Goal: Task Accomplishment & Management: Complete application form

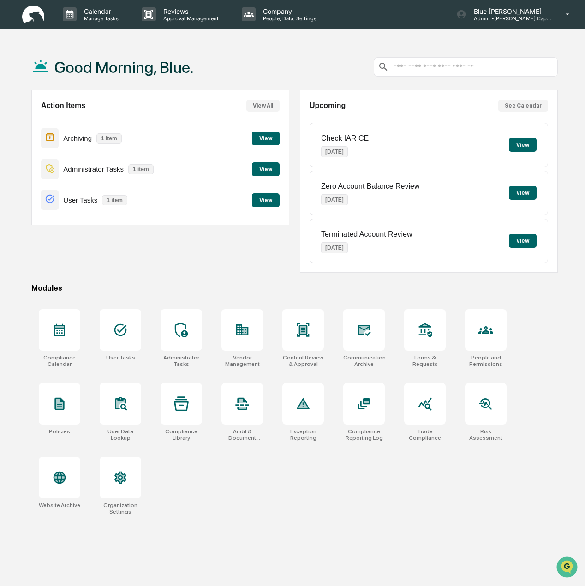
click at [267, 137] on button "View" at bounding box center [266, 139] width 28 height 14
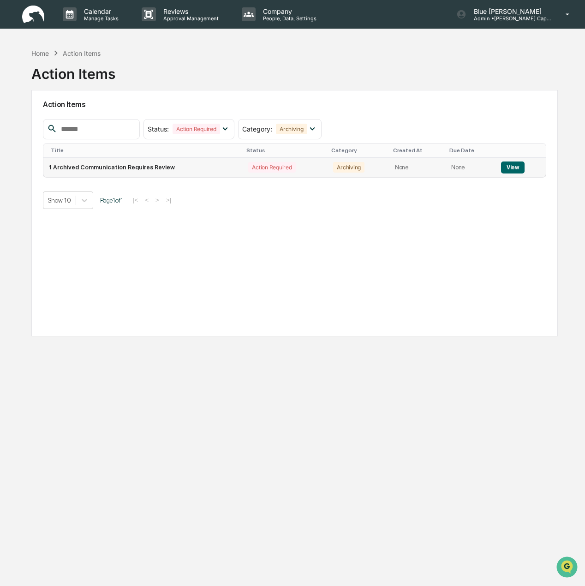
click at [512, 167] on button "View" at bounding box center [513, 168] width 24 height 12
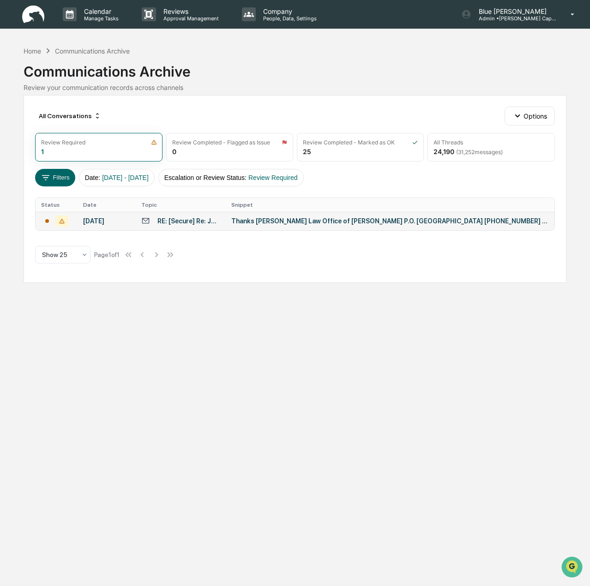
click at [268, 225] on div "Thanks [PERSON_NAME] Law Office of [PERSON_NAME] P.O. [GEOGRAPHIC_DATA] [PHONE_…" at bounding box center [390, 220] width 318 height 7
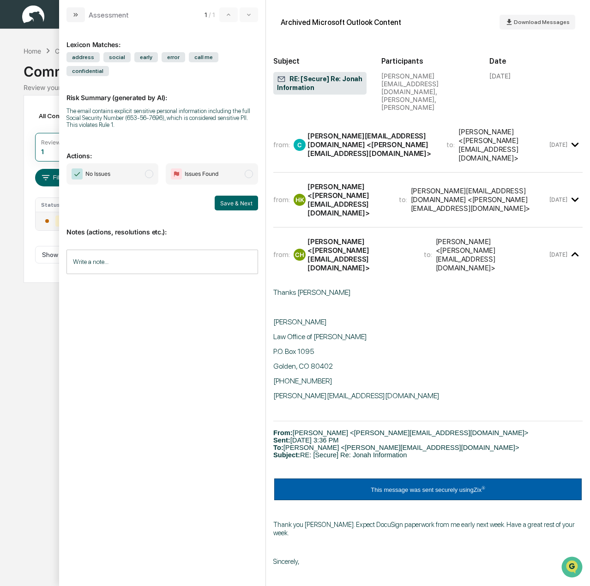
click at [149, 170] on span "modal" at bounding box center [149, 174] width 8 height 8
click at [97, 250] on input "Write a note..." at bounding box center [162, 262] width 192 height 24
click at [249, 331] on button "Save" at bounding box center [246, 337] width 24 height 15
click at [236, 196] on button "Save & Next" at bounding box center [236, 203] width 43 height 15
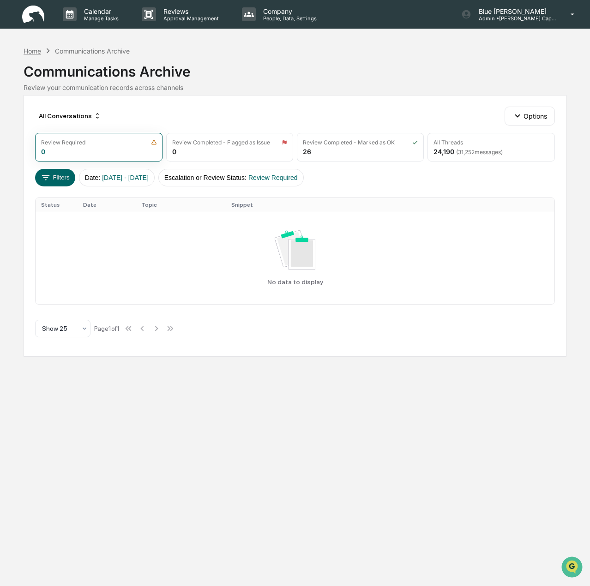
click at [33, 50] on div "Home" at bounding box center [33, 51] width 18 height 8
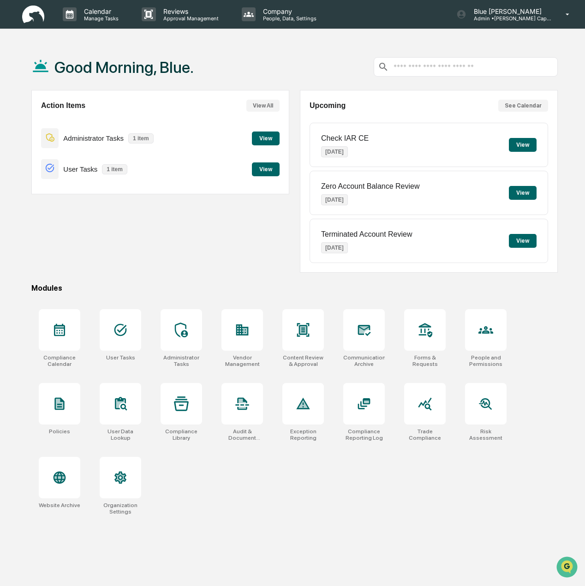
click at [264, 134] on button "View" at bounding box center [266, 139] width 28 height 14
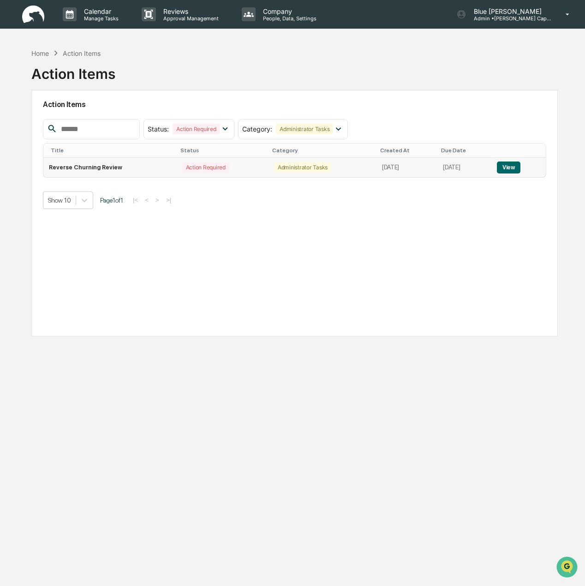
click at [510, 164] on button "View" at bounding box center [509, 168] width 24 height 12
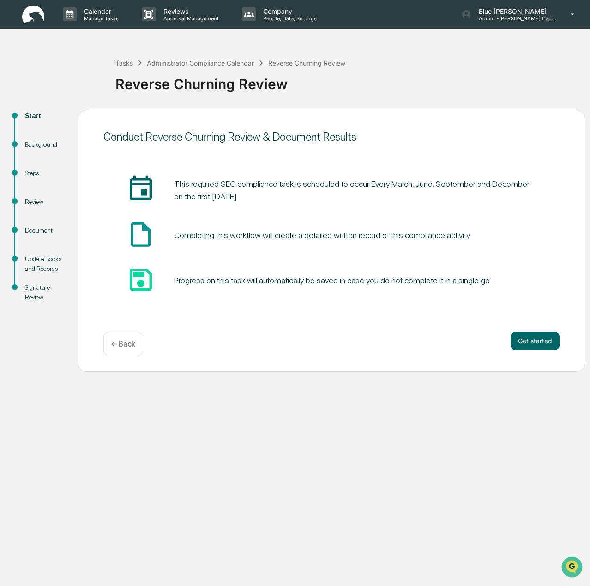
click at [126, 62] on div "Tasks" at bounding box center [124, 63] width 18 height 8
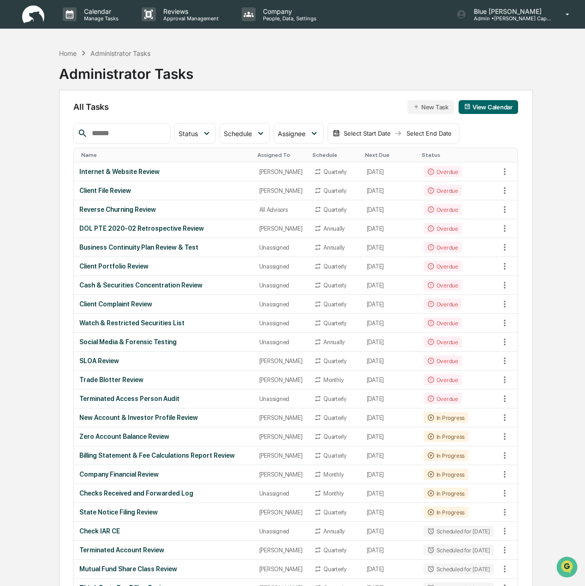
click at [36, 15] on img at bounding box center [33, 15] width 22 height 18
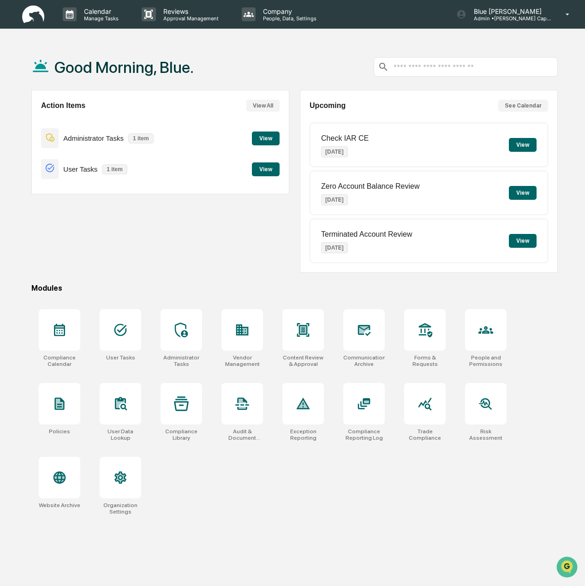
click at [265, 167] on button "View" at bounding box center [266, 169] width 28 height 14
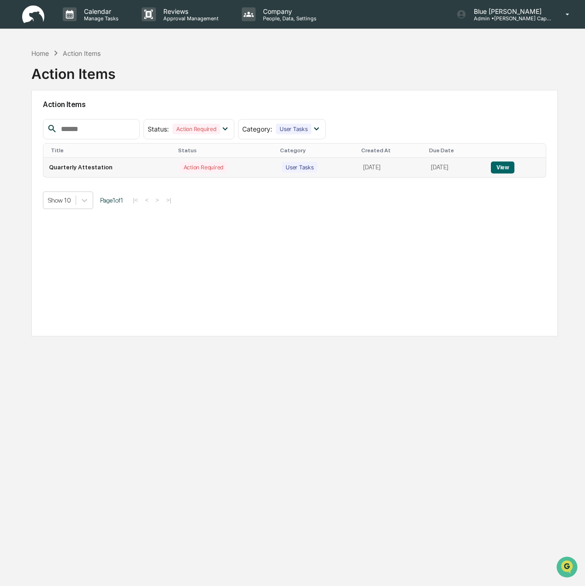
click at [510, 164] on button "View" at bounding box center [503, 168] width 24 height 12
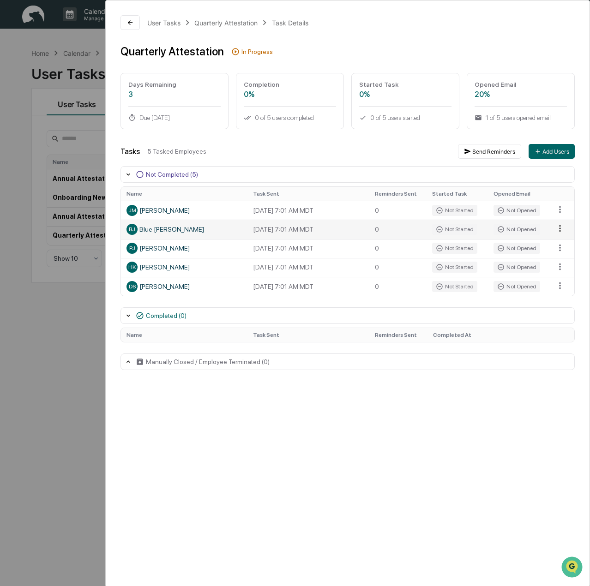
click at [556, 230] on html "Calendar Manage Tasks Reviews Approval Management Company People, Data, Setting…" at bounding box center [295, 293] width 590 height 586
click at [229, 432] on html "Calendar Manage Tasks Reviews Approval Management Company People, Data, Setting…" at bounding box center [295, 293] width 590 height 586
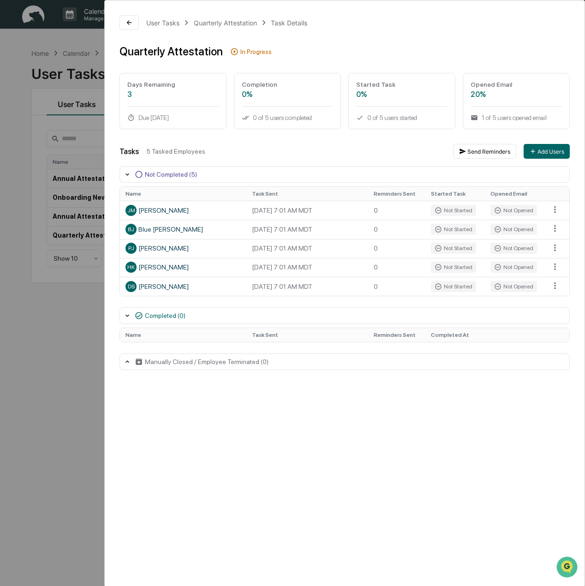
click at [241, 142] on div "User Tasks Quarterly Attestation Task Details Quarterly Attestation In Progress…" at bounding box center [345, 192] width 480 height 384
click at [160, 23] on div "User Tasks" at bounding box center [162, 23] width 33 height 8
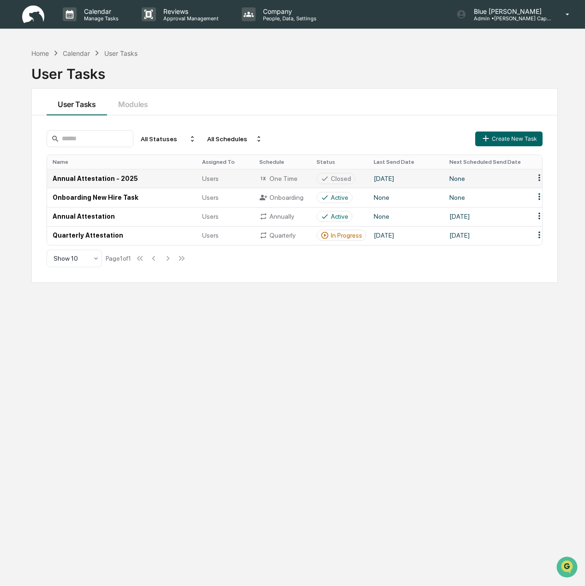
click at [92, 177] on td "Annual Attestation - 2025" at bounding box center [122, 178] width 150 height 19
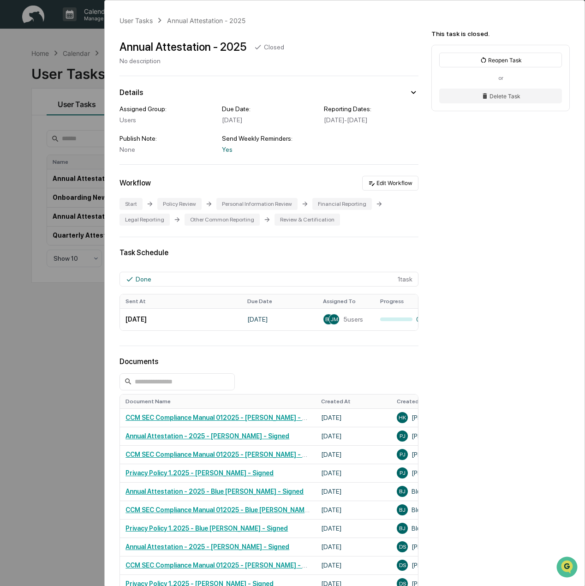
click at [63, 36] on div "User Tasks Annual Attestation - 2025 Annual Attestation - 2025 Closed No descri…" at bounding box center [292, 293] width 585 height 586
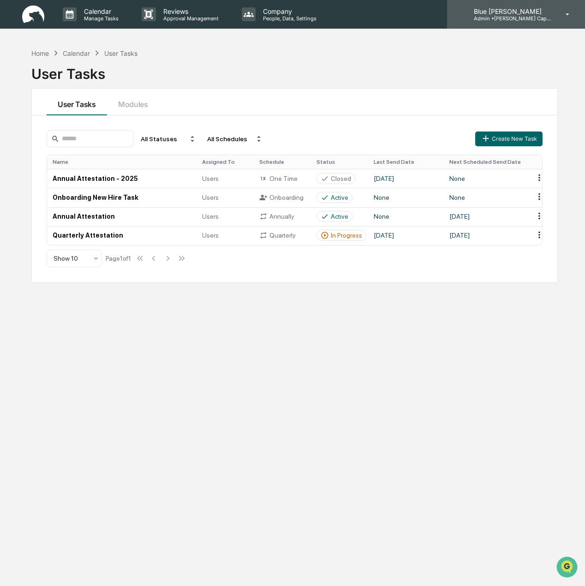
click at [518, 18] on p "Admin • [PERSON_NAME] Capital" at bounding box center [510, 18] width 86 height 6
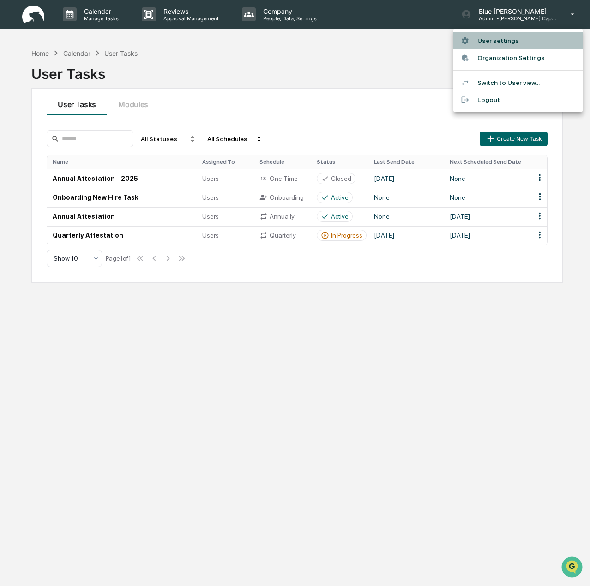
click at [499, 39] on li "User settings" at bounding box center [517, 40] width 129 height 17
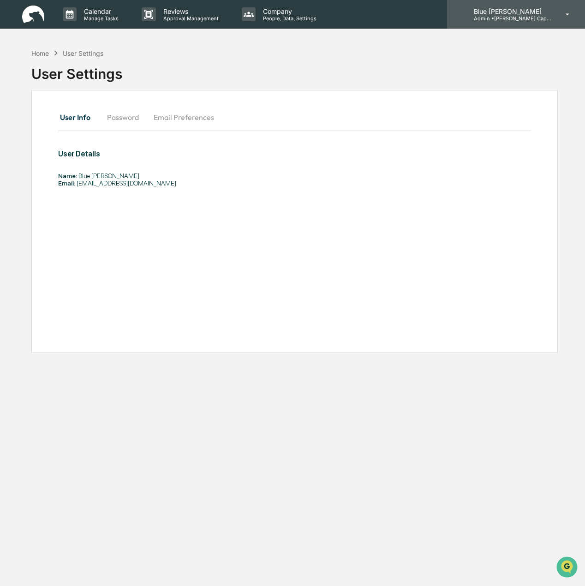
click at [511, 16] on p "Admin • [PERSON_NAME] Capital" at bounding box center [510, 18] width 86 height 6
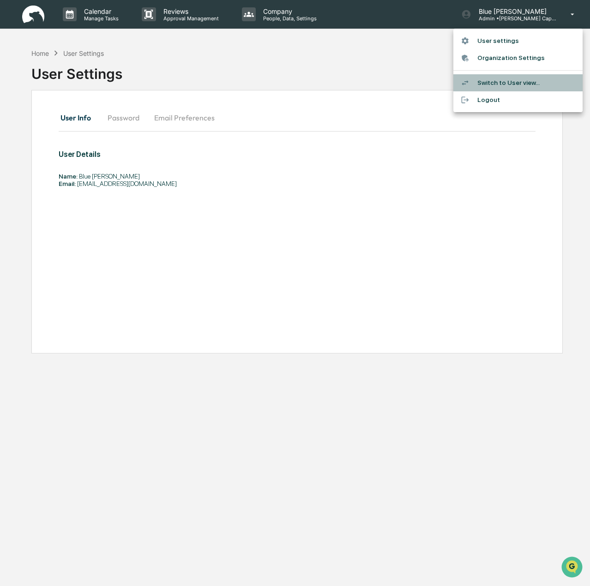
click at [493, 80] on li "Switch to User view..." at bounding box center [517, 82] width 129 height 17
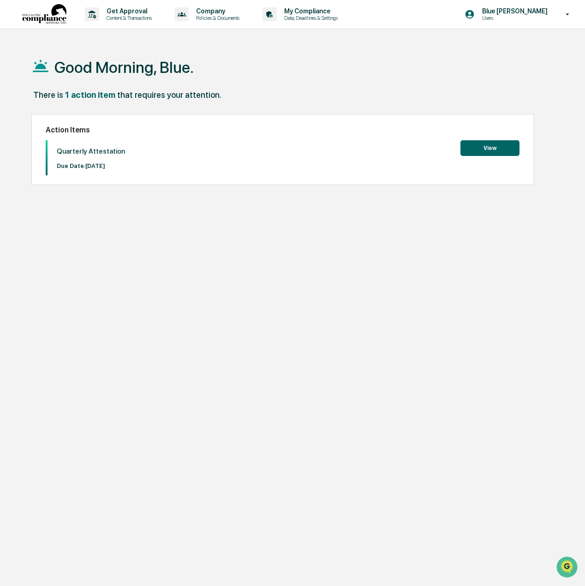
click at [483, 143] on button "View" at bounding box center [490, 148] width 59 height 16
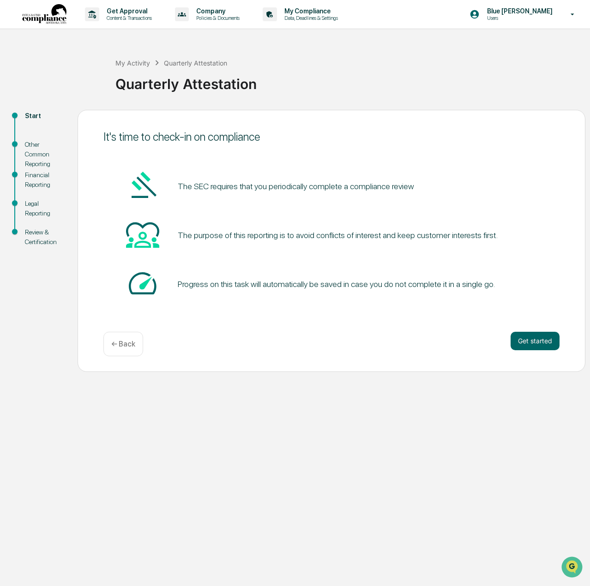
click at [371, 338] on div "Get started ← Back" at bounding box center [331, 344] width 456 height 24
click at [532, 341] on button "Get started" at bounding box center [534, 341] width 49 height 18
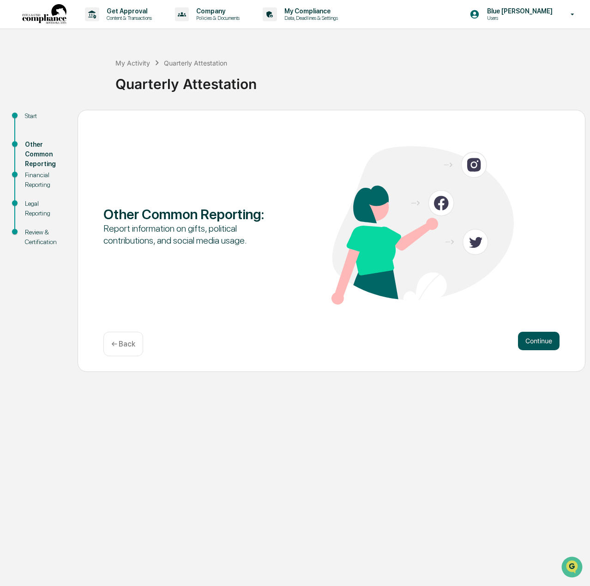
click at [537, 336] on button "Continue" at bounding box center [539, 341] width 42 height 18
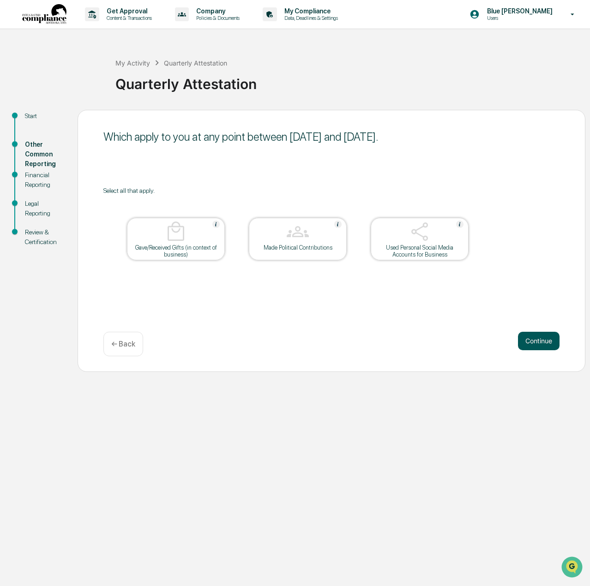
click at [536, 340] on button "Continue" at bounding box center [539, 341] width 42 height 18
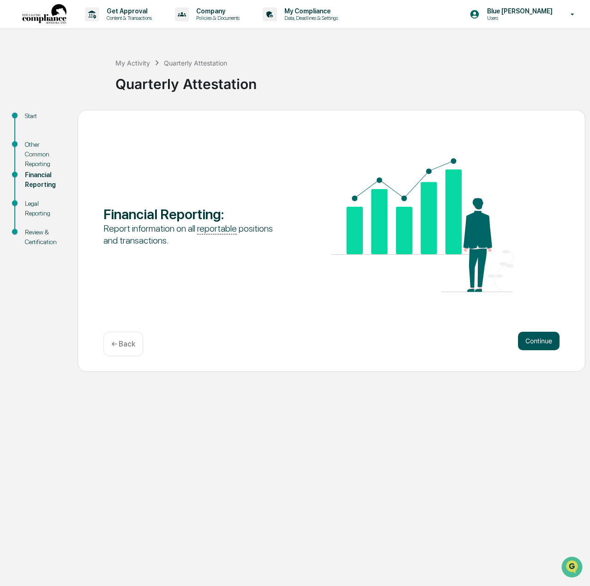
click at [538, 337] on button "Continue" at bounding box center [539, 341] width 42 height 18
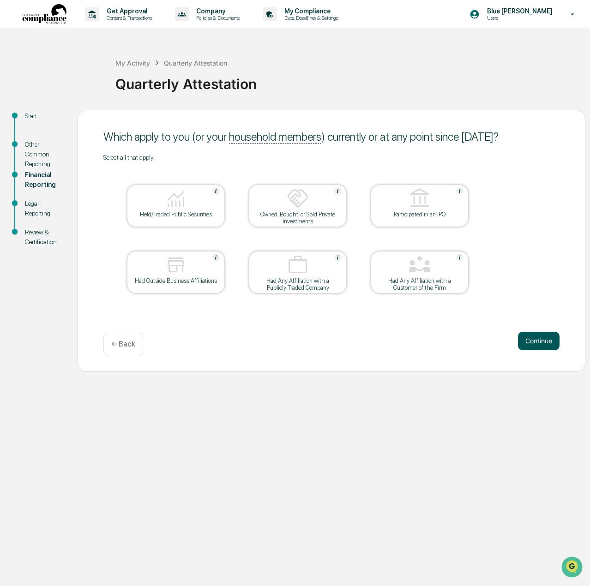
click at [537, 338] on button "Continue" at bounding box center [539, 341] width 42 height 18
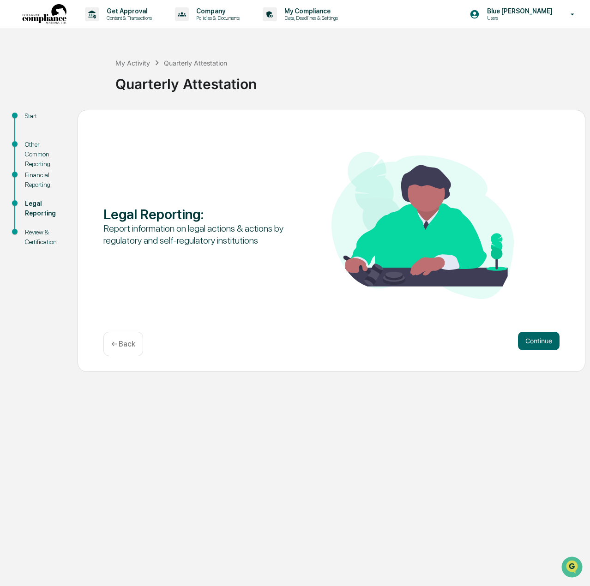
click at [537, 338] on button "Continue" at bounding box center [539, 341] width 42 height 18
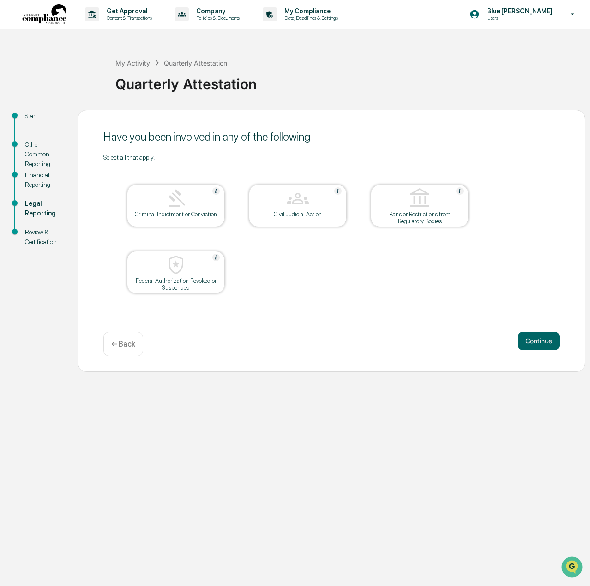
click at [537, 338] on button "Continue" at bounding box center [539, 341] width 42 height 18
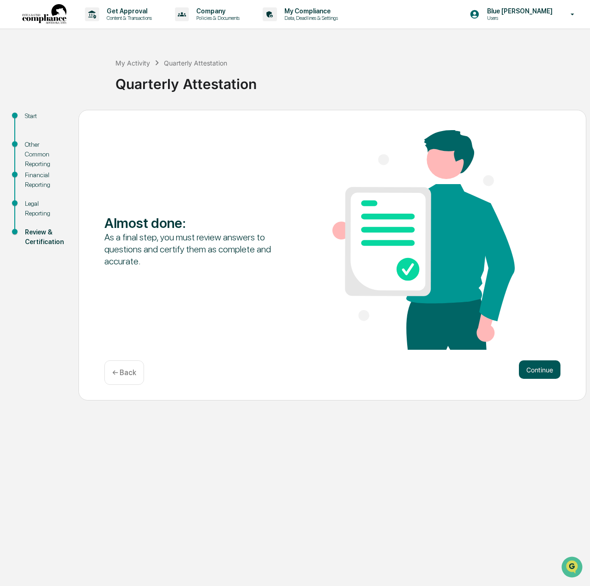
click at [540, 368] on button "Continue" at bounding box center [540, 369] width 42 height 18
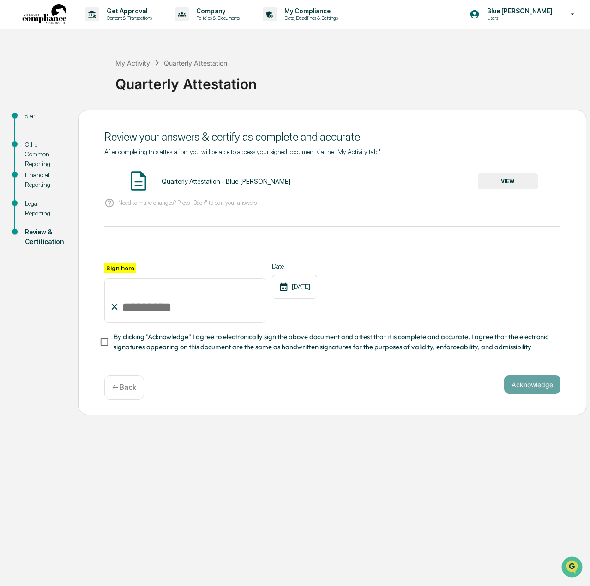
click at [501, 179] on button "VIEW" at bounding box center [508, 182] width 60 height 16
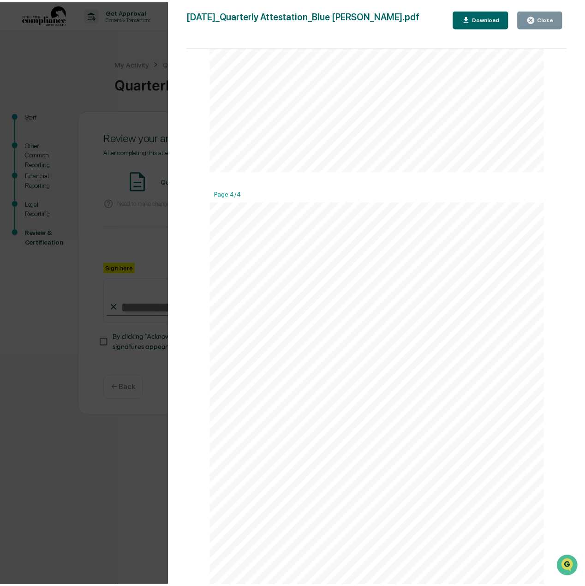
scroll to position [1203, 0]
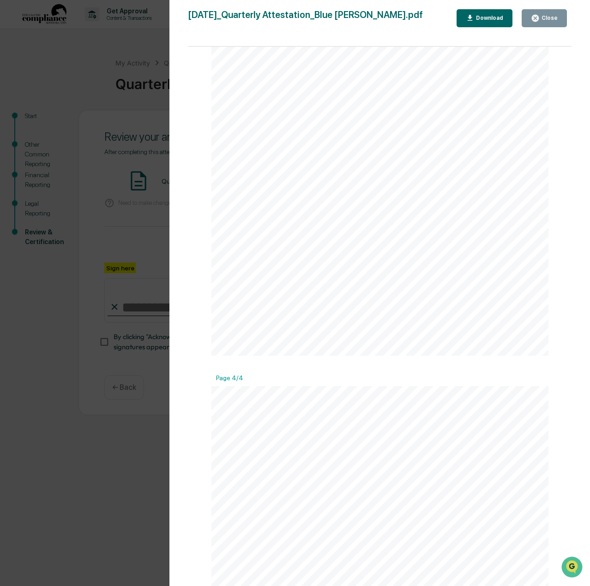
click at [545, 18] on div "Close" at bounding box center [549, 18] width 18 height 6
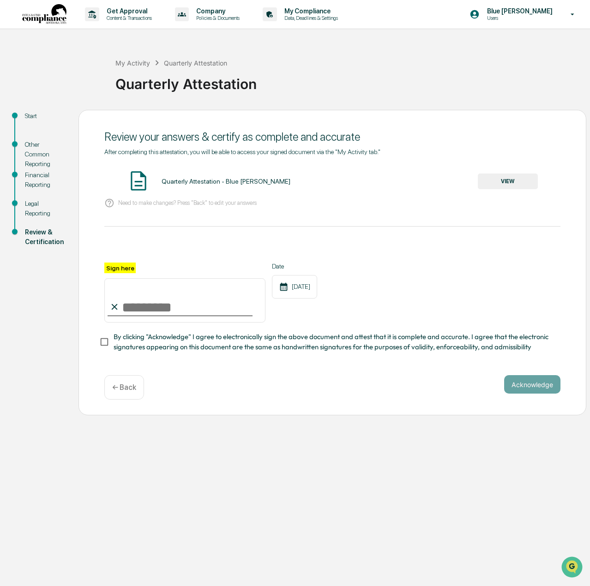
click at [145, 308] on input "Sign here" at bounding box center [184, 300] width 161 height 44
type input "**********"
click at [192, 340] on span "By clicking "Acknowledge" I agree to electronically sign the above document and…" at bounding box center [333, 342] width 439 height 21
click at [538, 387] on button "Acknowledge" at bounding box center [532, 384] width 56 height 18
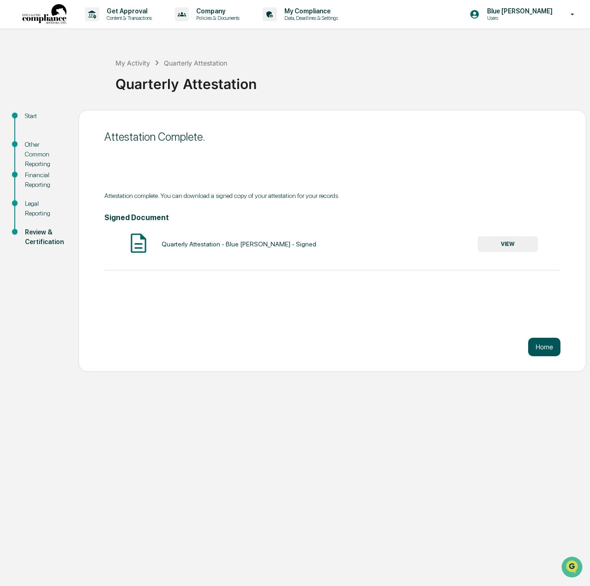
click at [545, 345] on button "Home" at bounding box center [544, 347] width 32 height 18
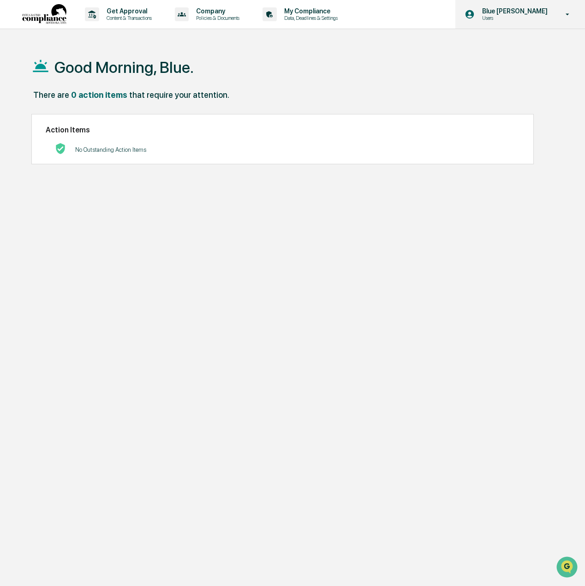
click at [510, 16] on p "Users" at bounding box center [514, 18] width 78 height 6
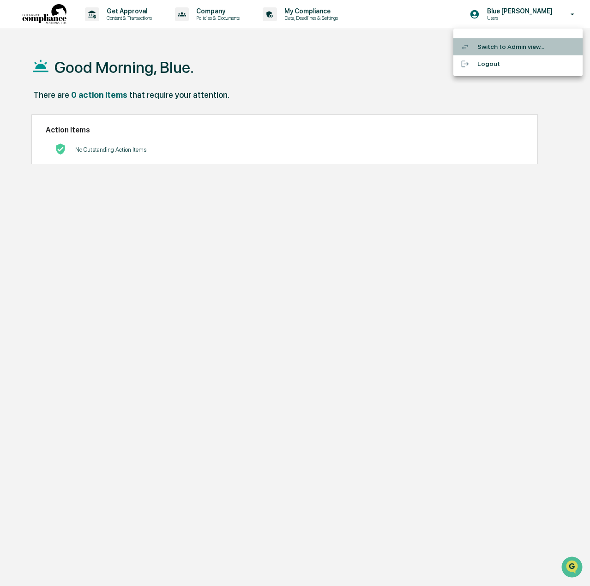
click at [500, 46] on li "Switch to Admin view..." at bounding box center [517, 46] width 129 height 17
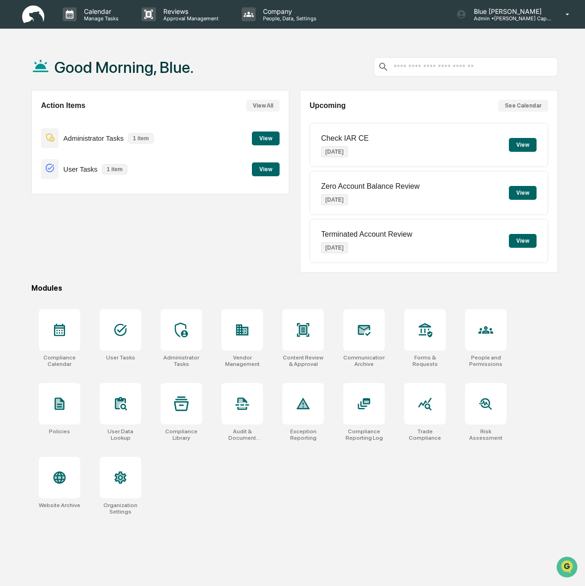
click at [178, 235] on div "Action Items View All Administrator Tasks 1 item View User Tasks 1 item View" at bounding box center [160, 181] width 258 height 183
